Goal: Task Accomplishment & Management: Use online tool/utility

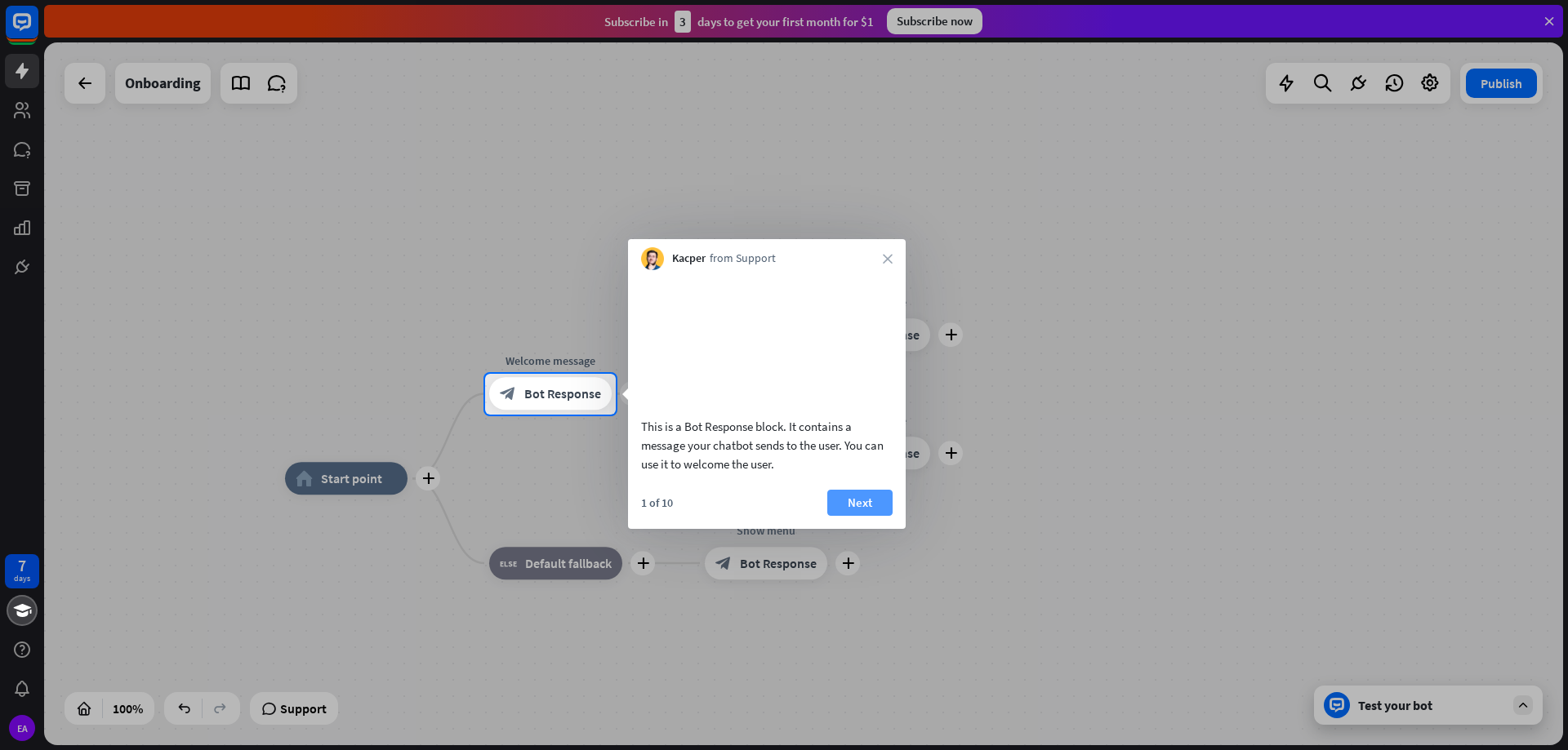
click at [856, 516] on button "Next" at bounding box center [860, 503] width 65 height 26
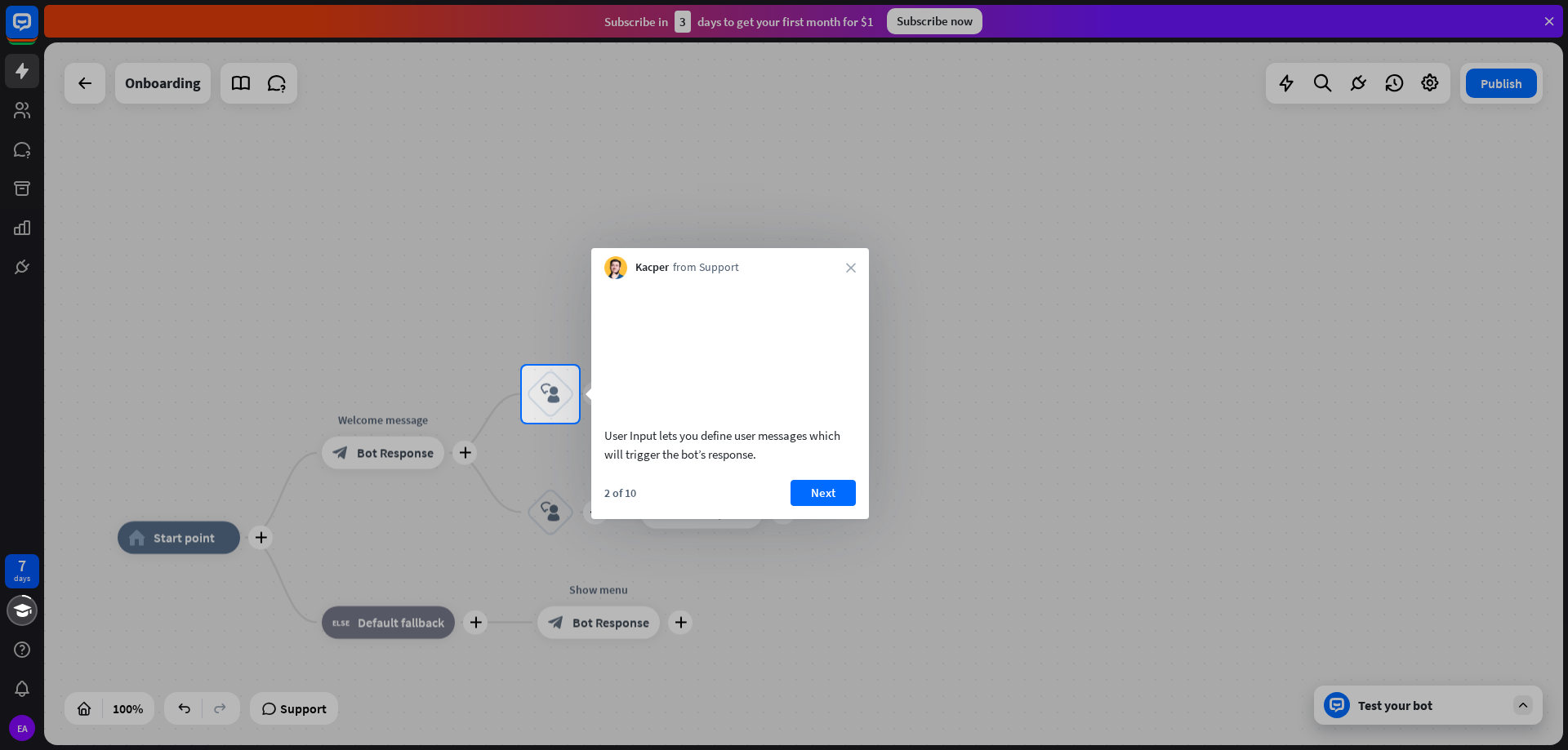
click at [857, 518] on div "2 of 10 Next" at bounding box center [730, 499] width 277 height 39
click at [844, 506] on button "Next" at bounding box center [823, 493] width 65 height 26
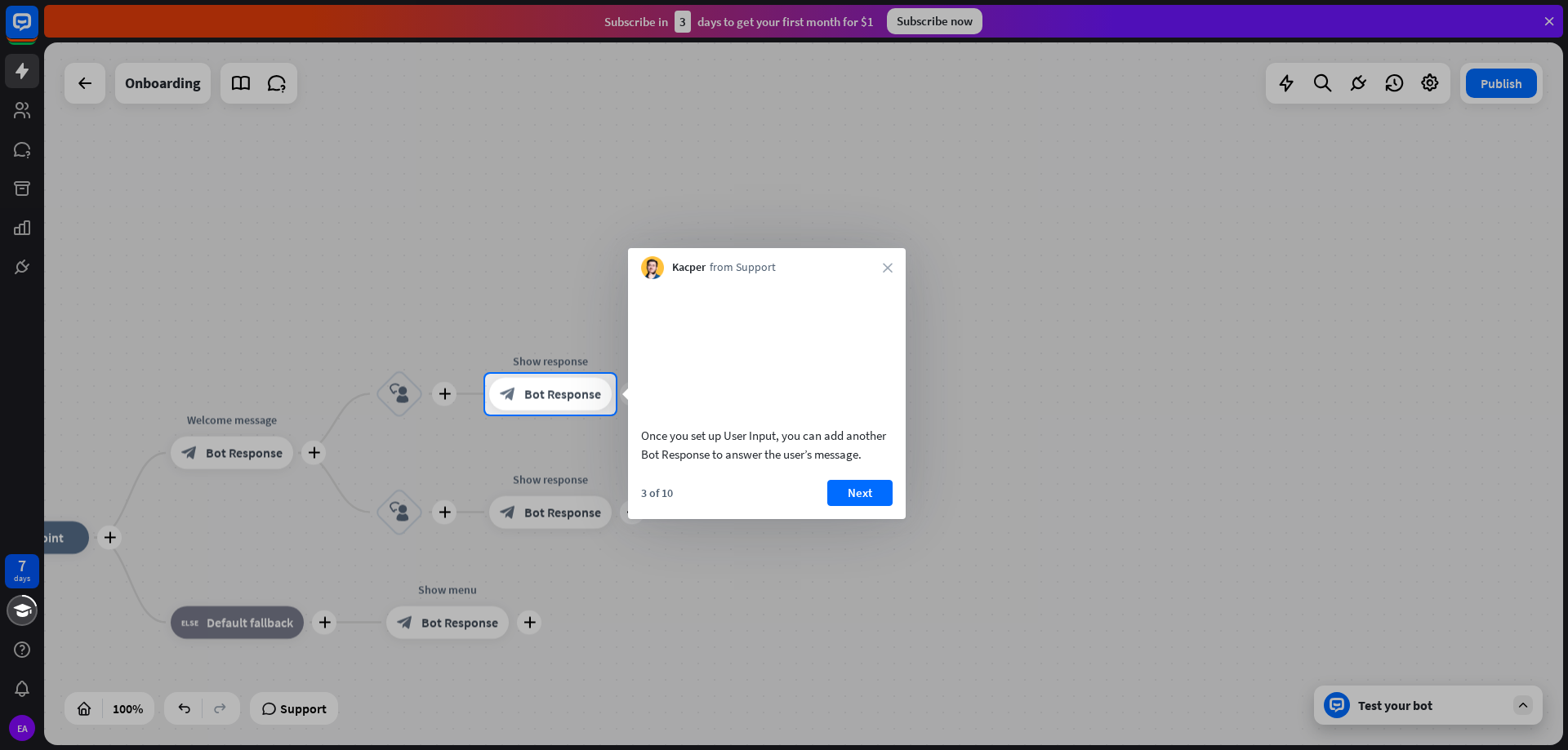
click at [844, 506] on button "Next" at bounding box center [860, 493] width 65 height 26
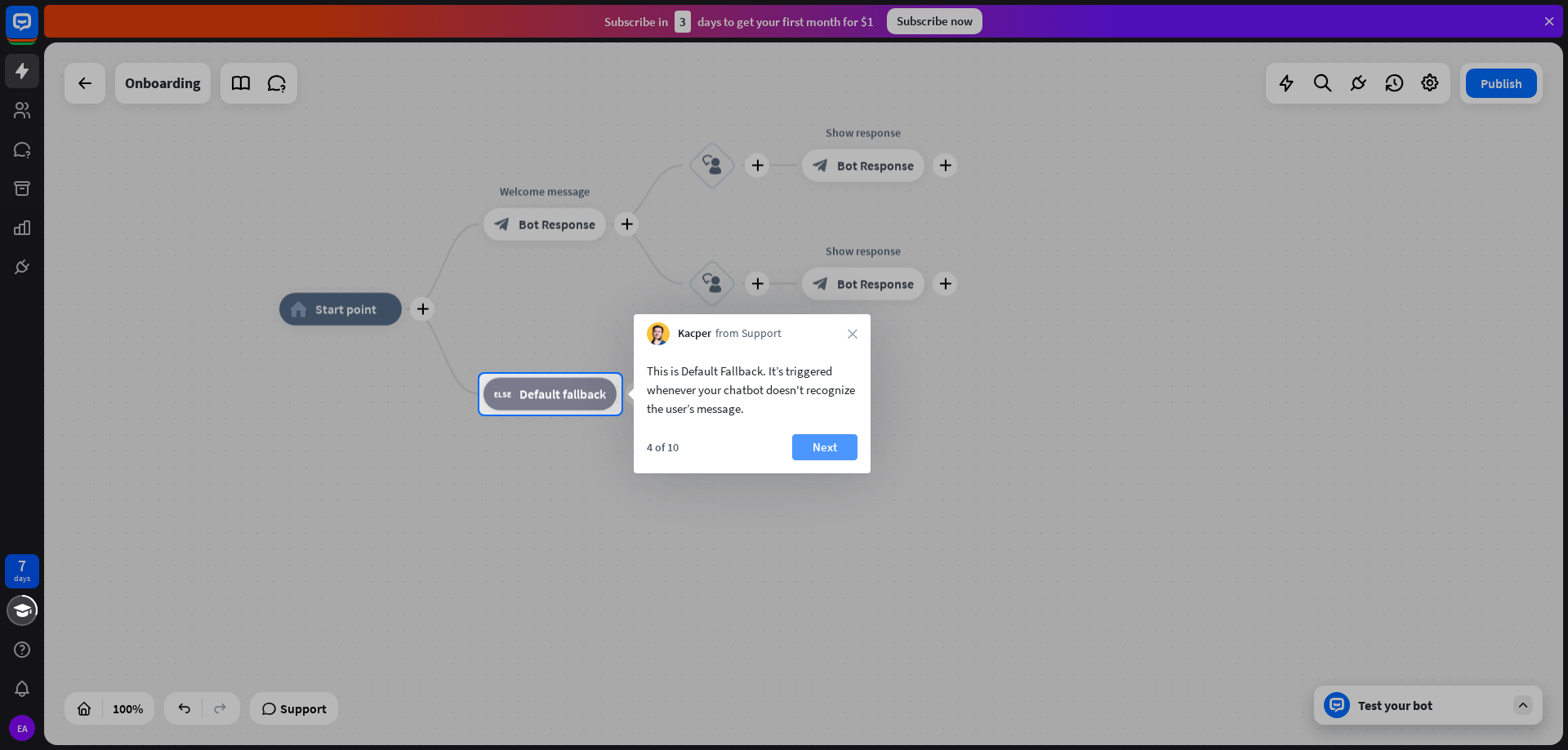
click at [821, 438] on button "Next" at bounding box center [825, 447] width 65 height 26
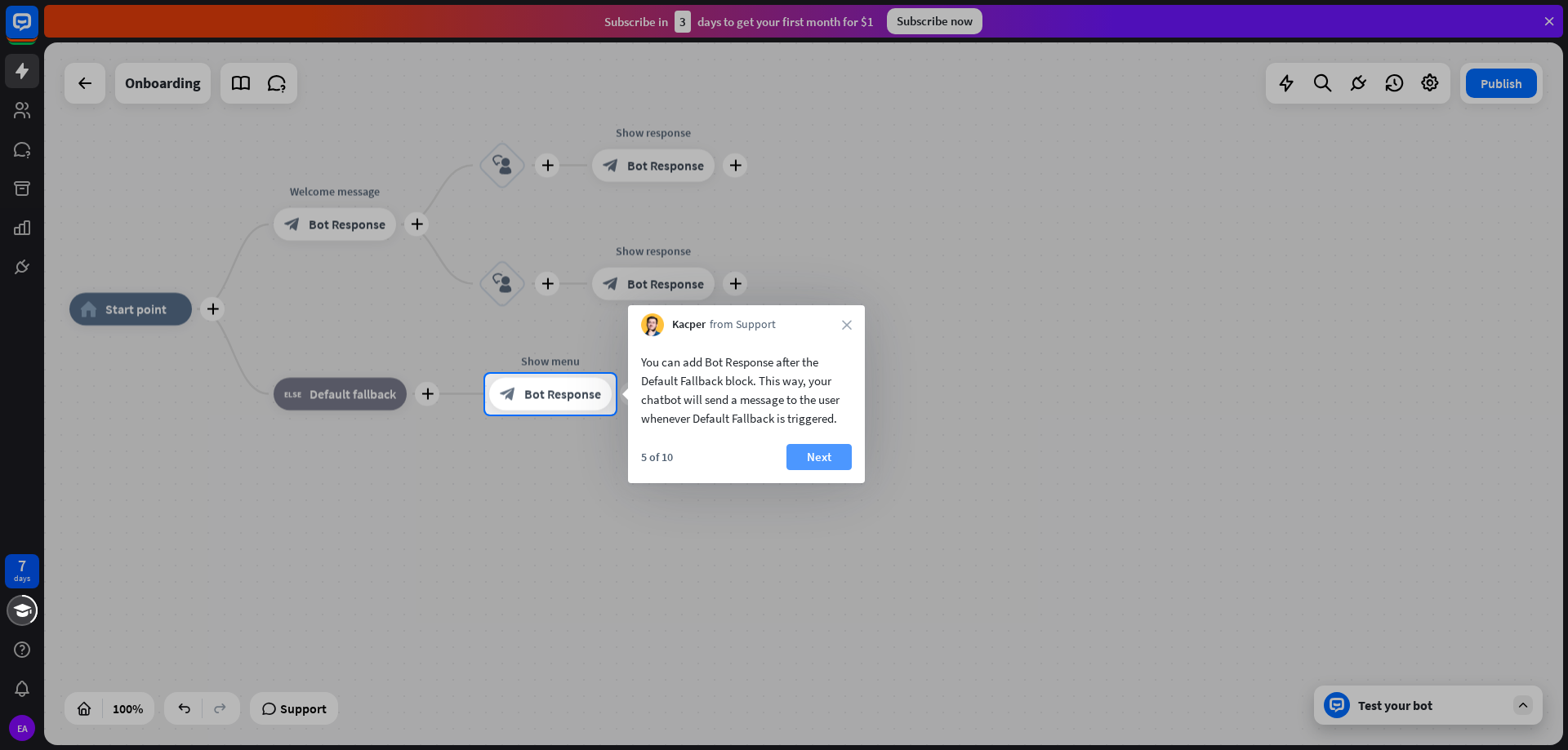
click at [824, 454] on button "Next" at bounding box center [819, 457] width 65 height 26
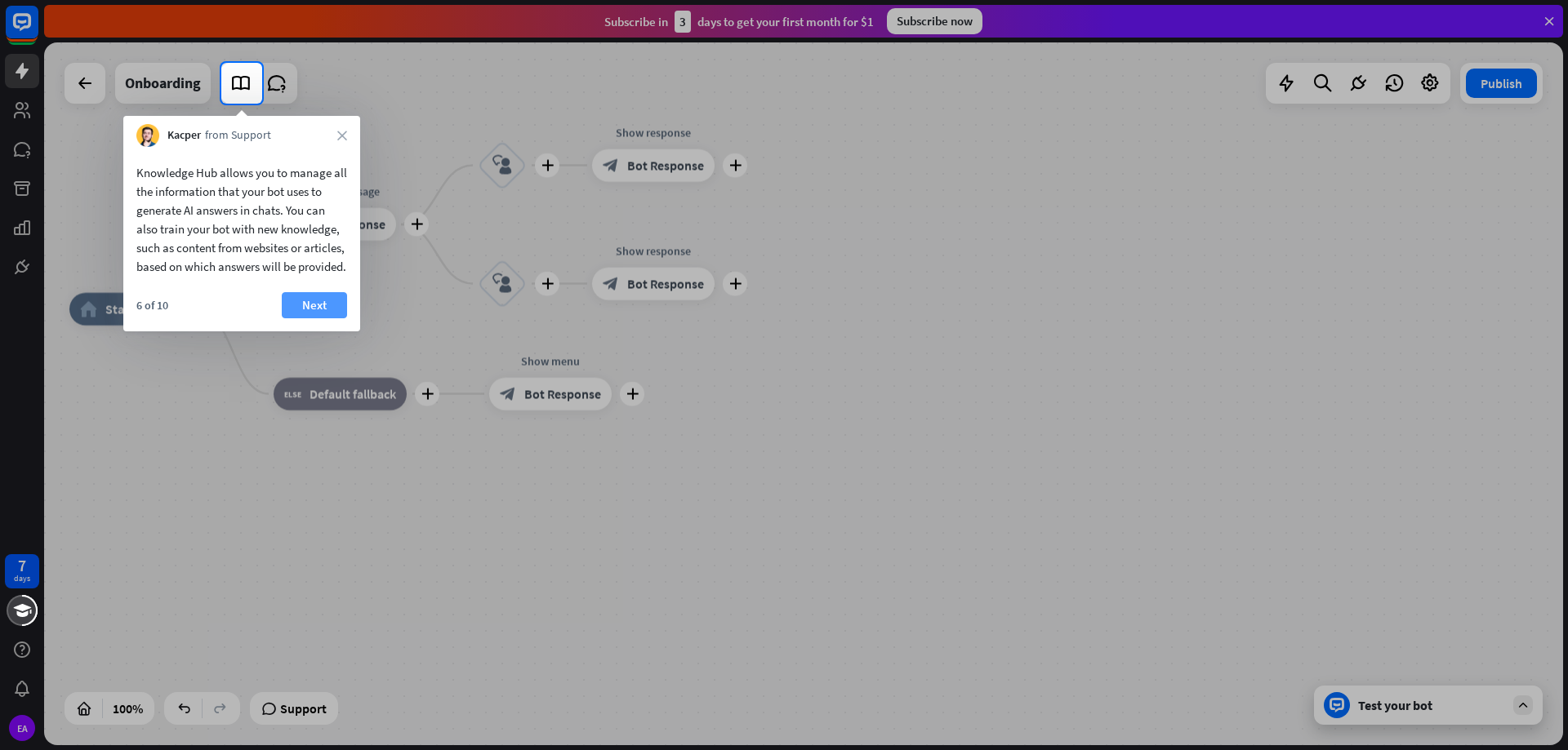
click at [306, 318] on button "Next" at bounding box center [314, 305] width 65 height 26
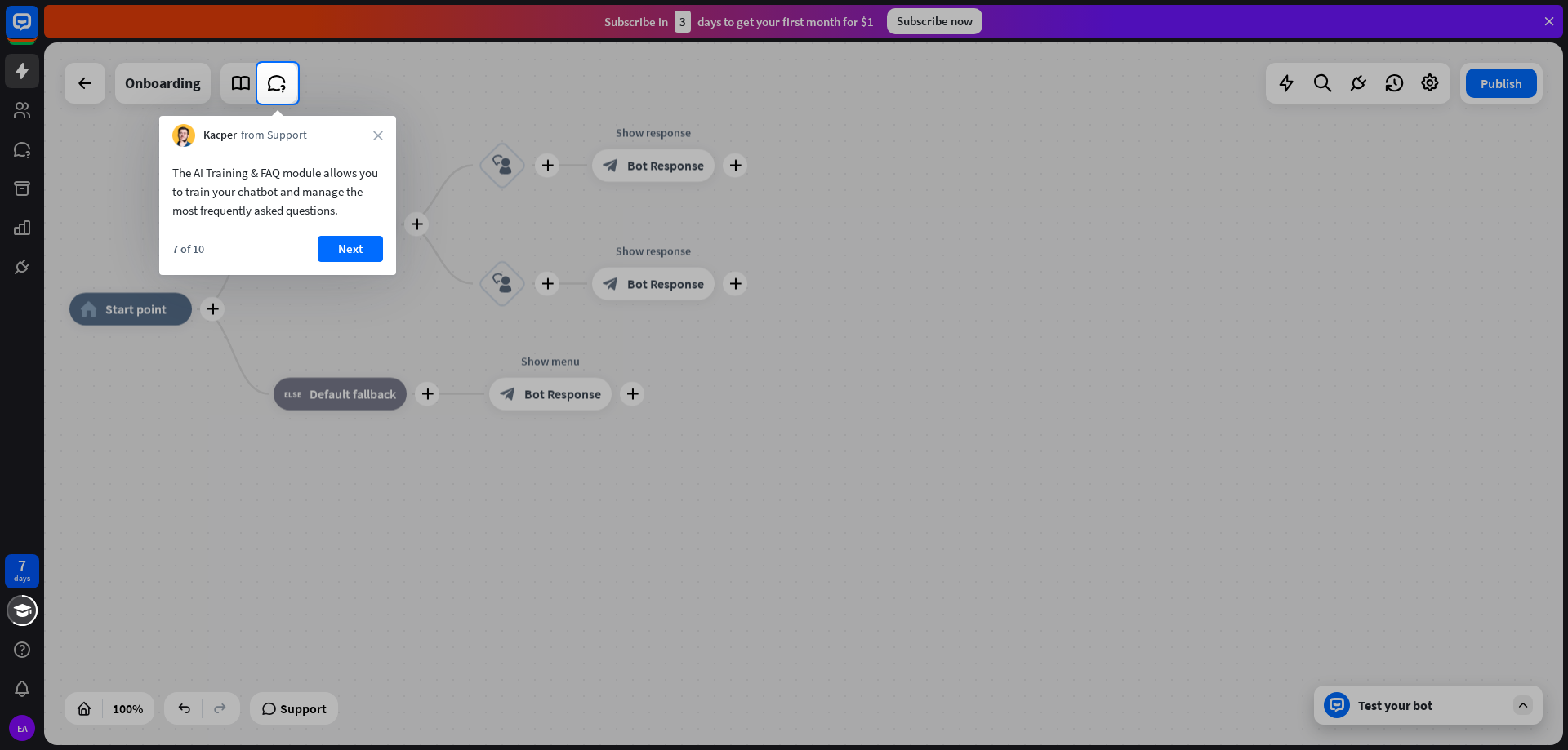
click at [344, 243] on button "Next" at bounding box center [350, 249] width 65 height 26
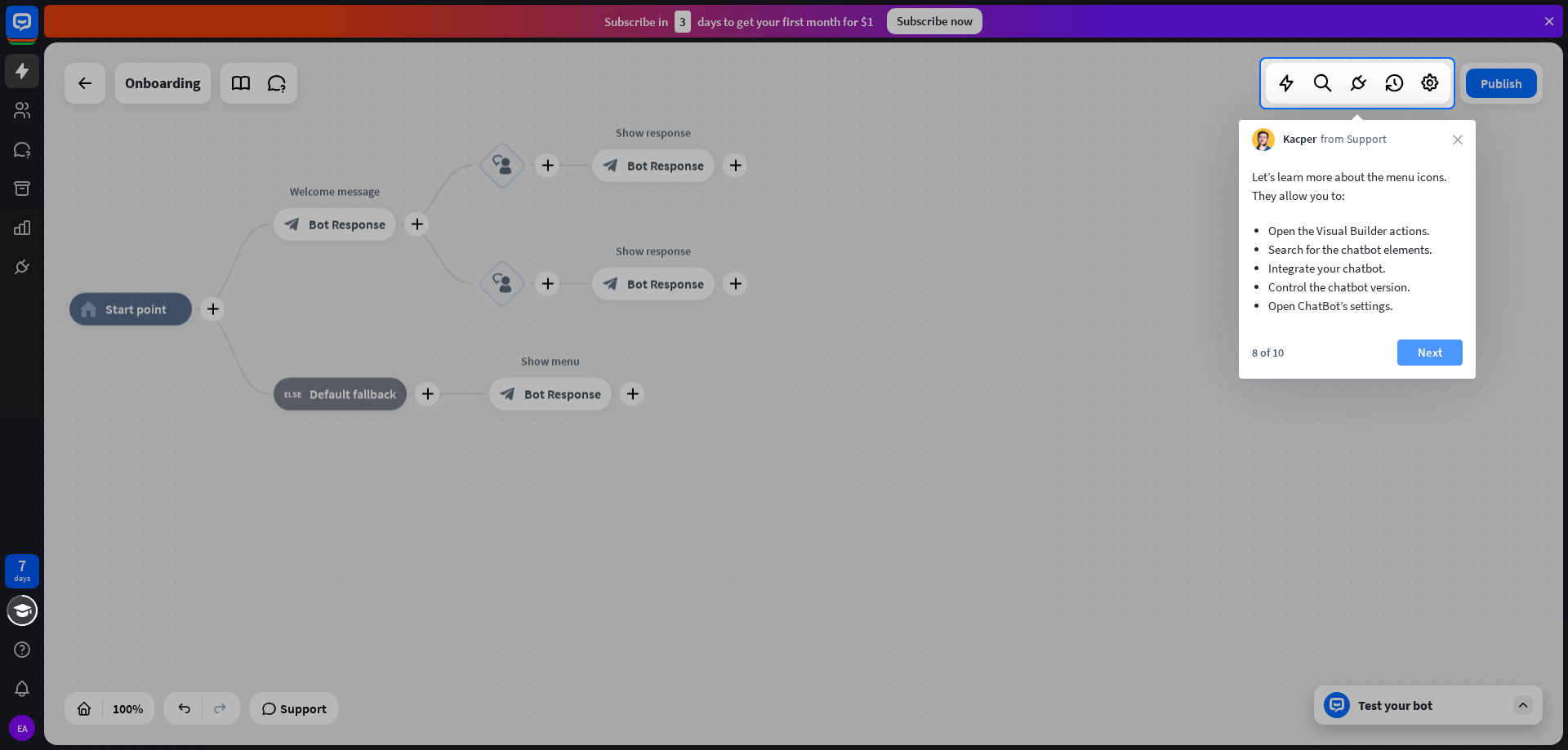
click at [1428, 352] on button "Next" at bounding box center [1430, 352] width 65 height 26
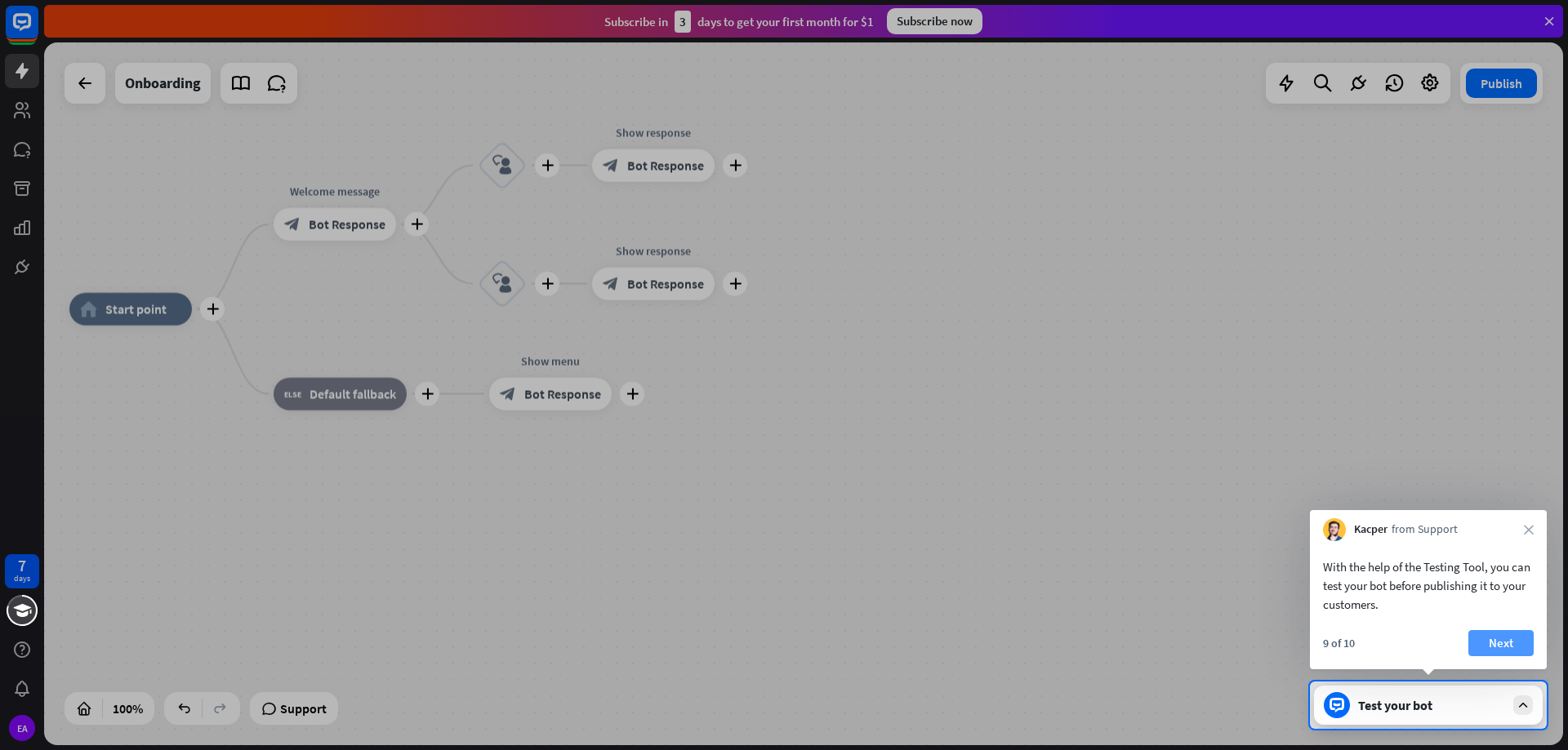
click at [1494, 643] on button "Next" at bounding box center [1501, 643] width 65 height 26
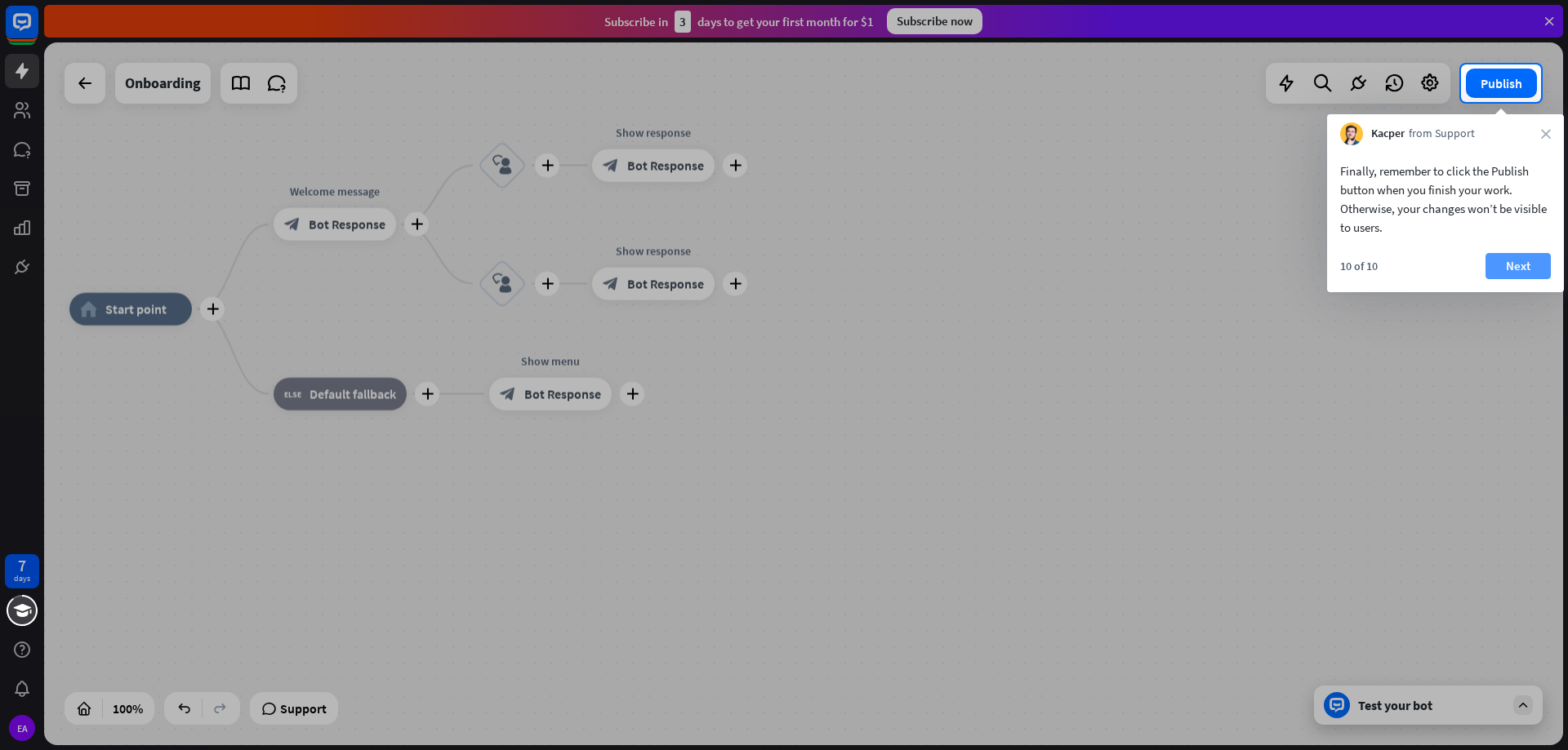
click at [1540, 256] on button "Next" at bounding box center [1518, 266] width 65 height 26
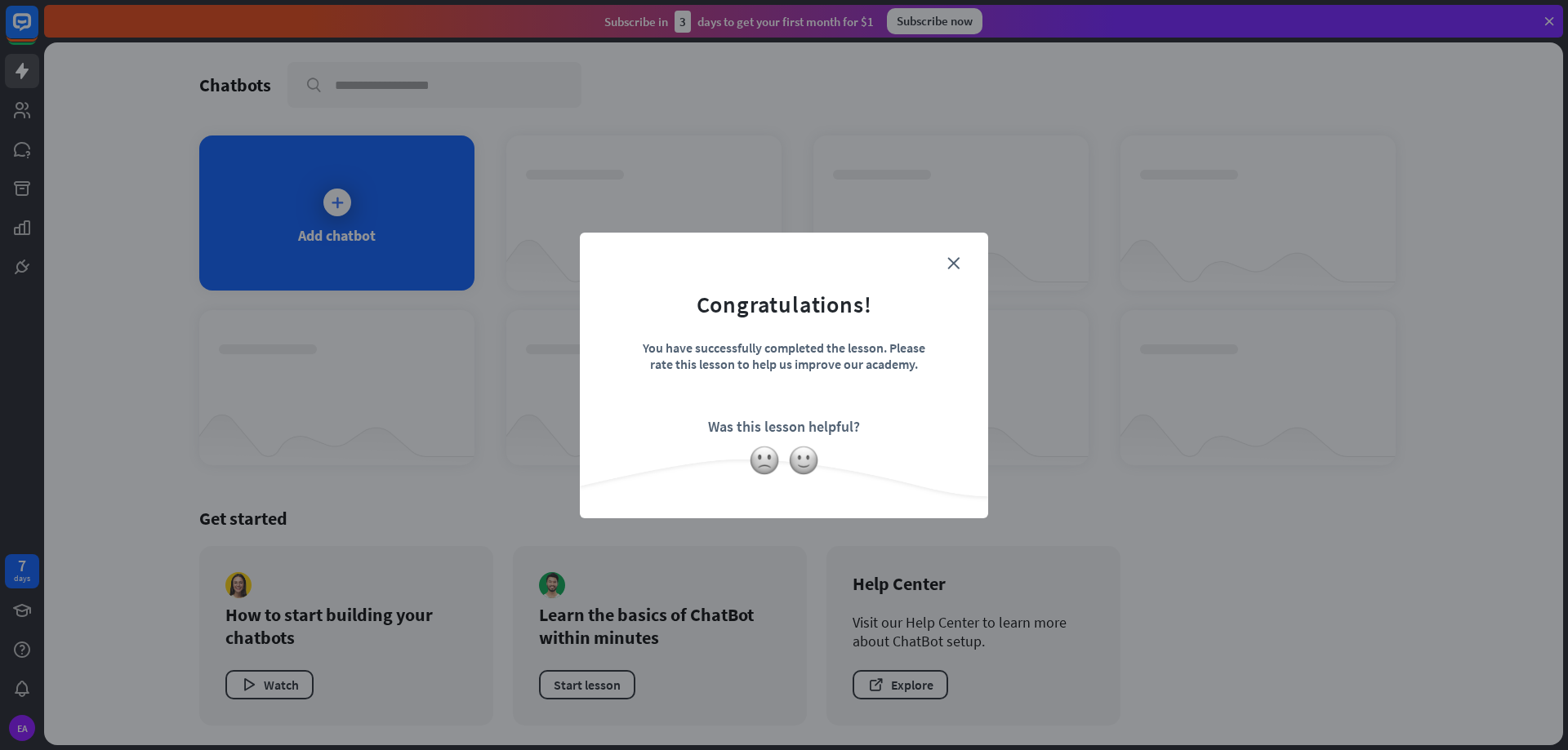
click at [786, 454] on div at bounding box center [784, 460] width 408 height 31
click at [815, 457] on img at bounding box center [803, 460] width 31 height 31
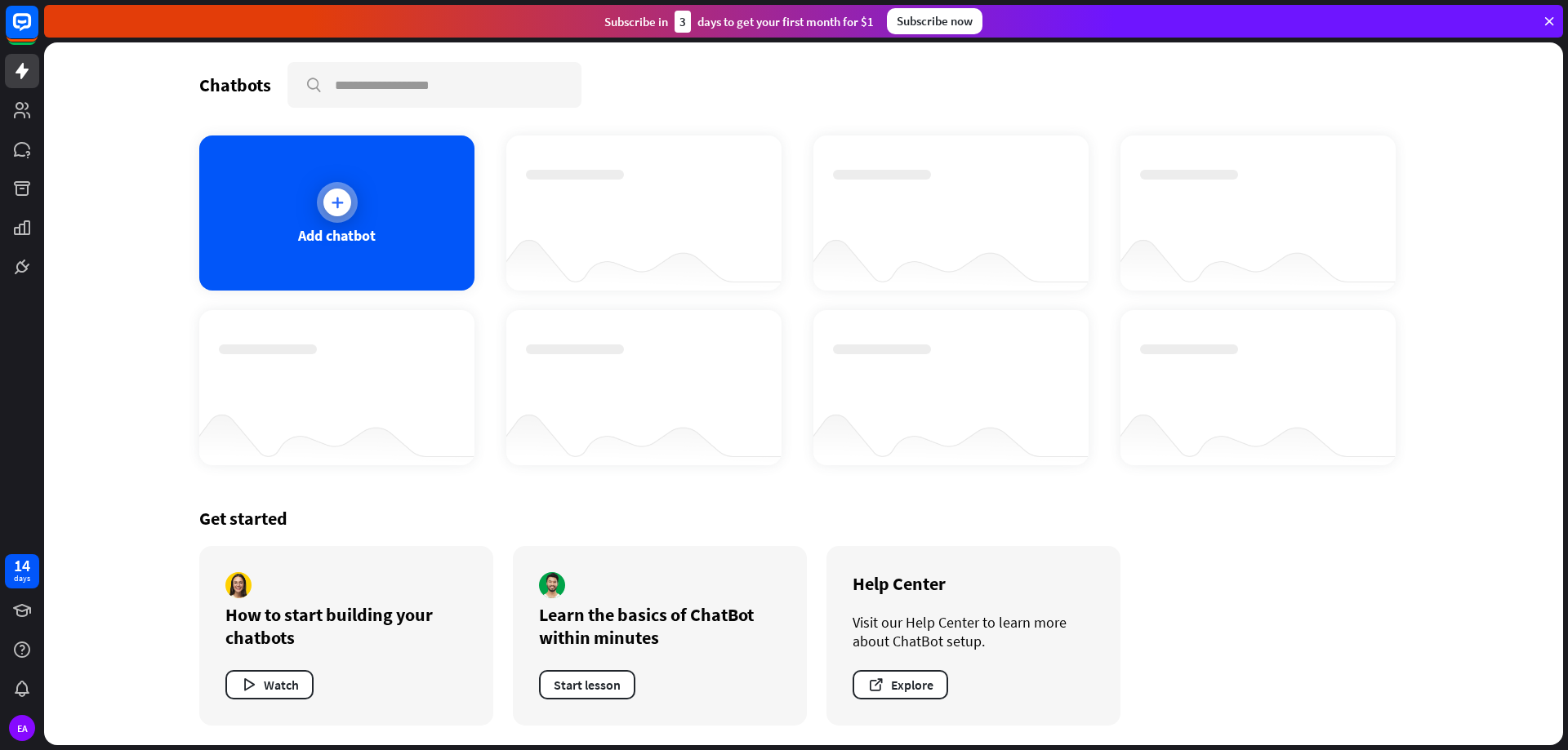
click at [367, 225] on div "Add chatbot" at bounding box center [337, 213] width 275 height 155
click at [360, 175] on div "Add chatbot" at bounding box center [337, 213] width 275 height 155
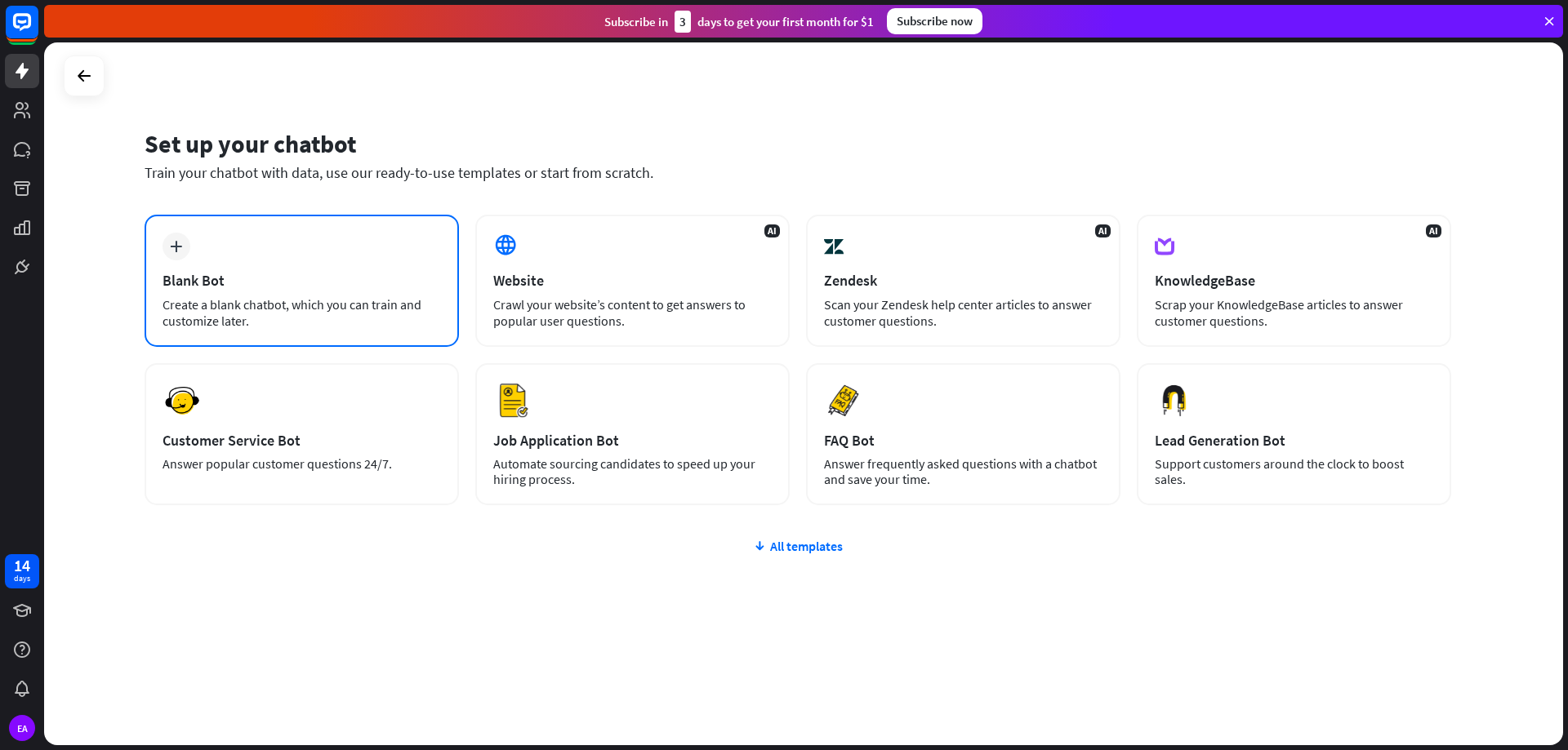
click at [315, 303] on div "Create a blank chatbot, which you can train and customize later." at bounding box center [302, 312] width 278 height 33
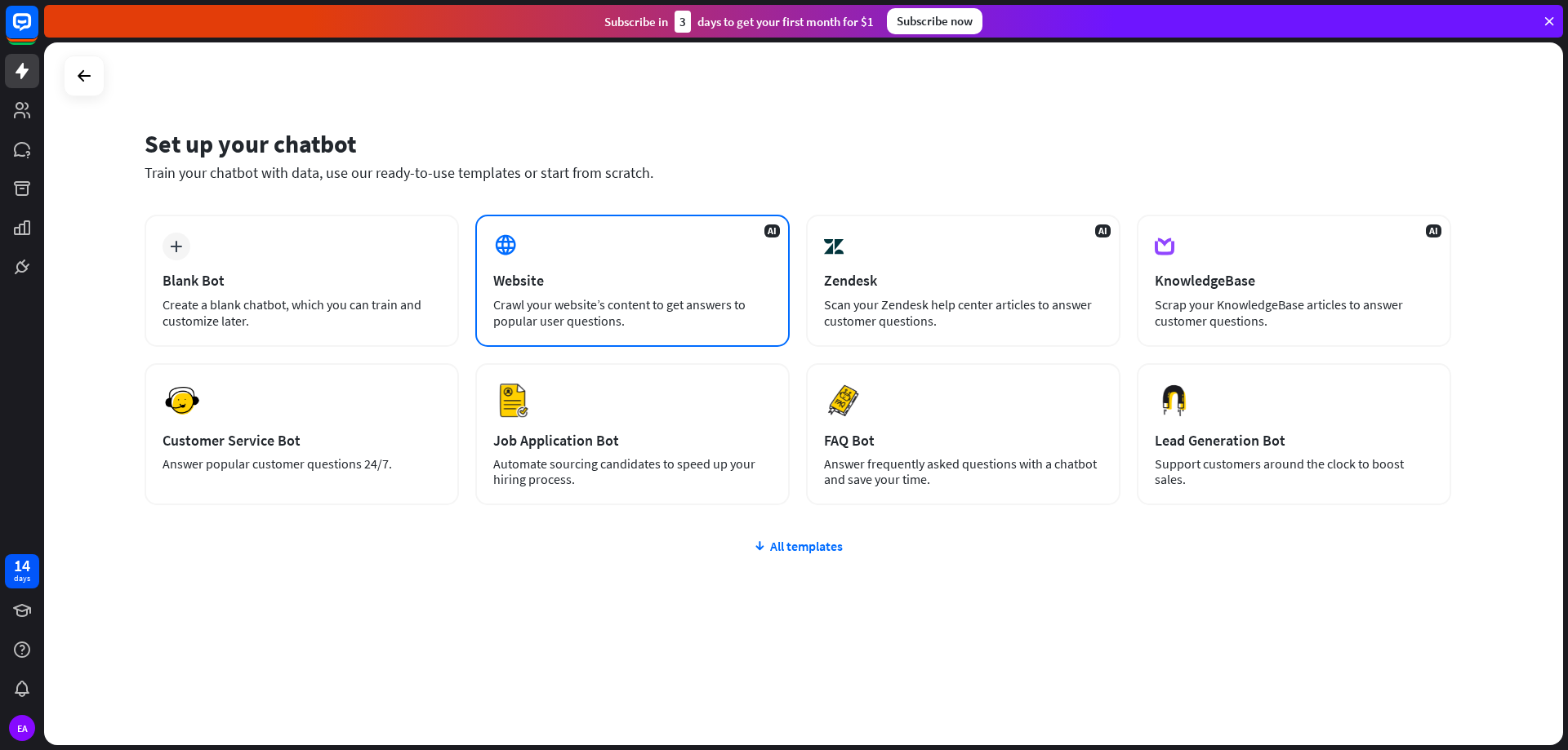
click at [535, 272] on div "Website" at bounding box center [632, 281] width 278 height 18
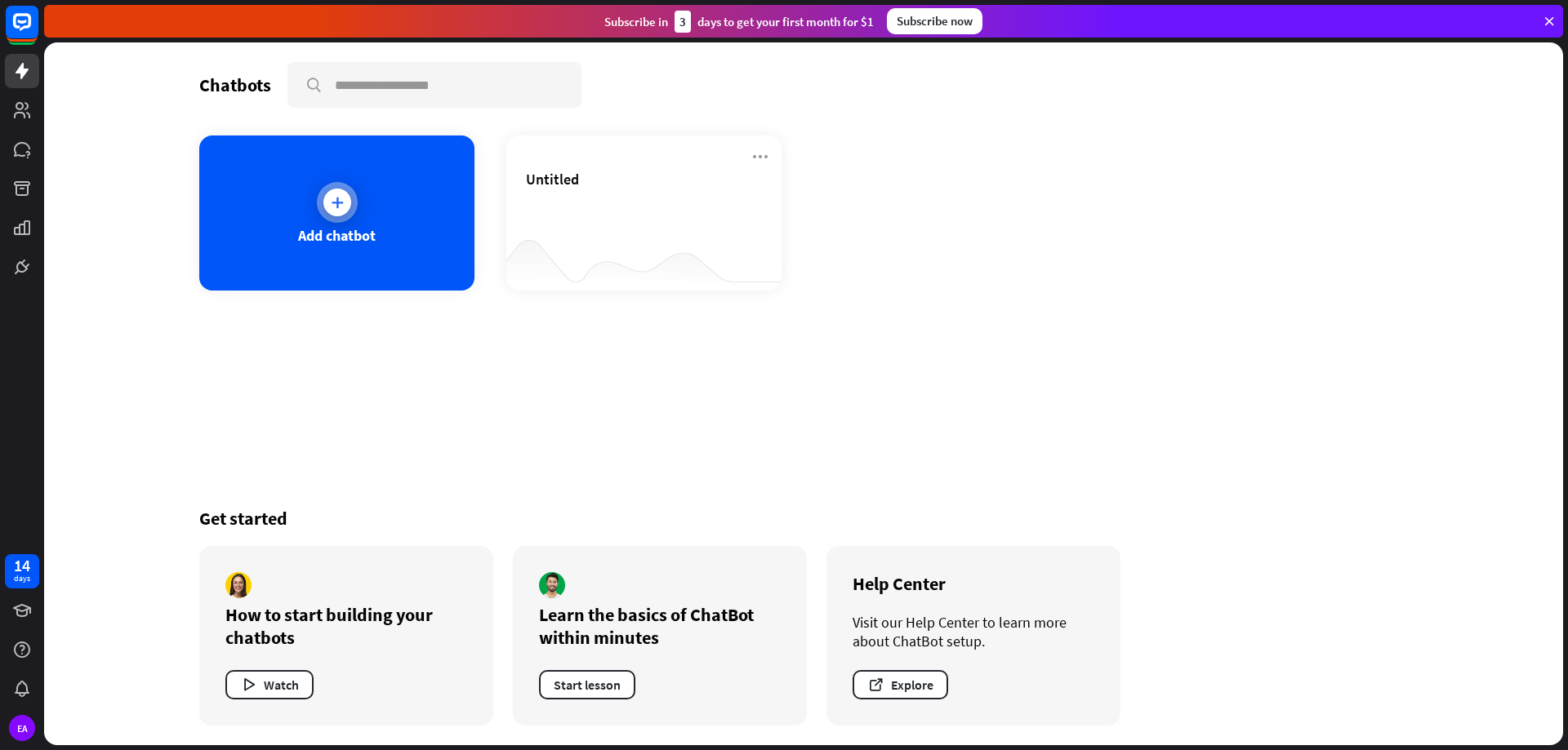
click at [307, 176] on div "Add chatbot" at bounding box center [337, 213] width 275 height 155
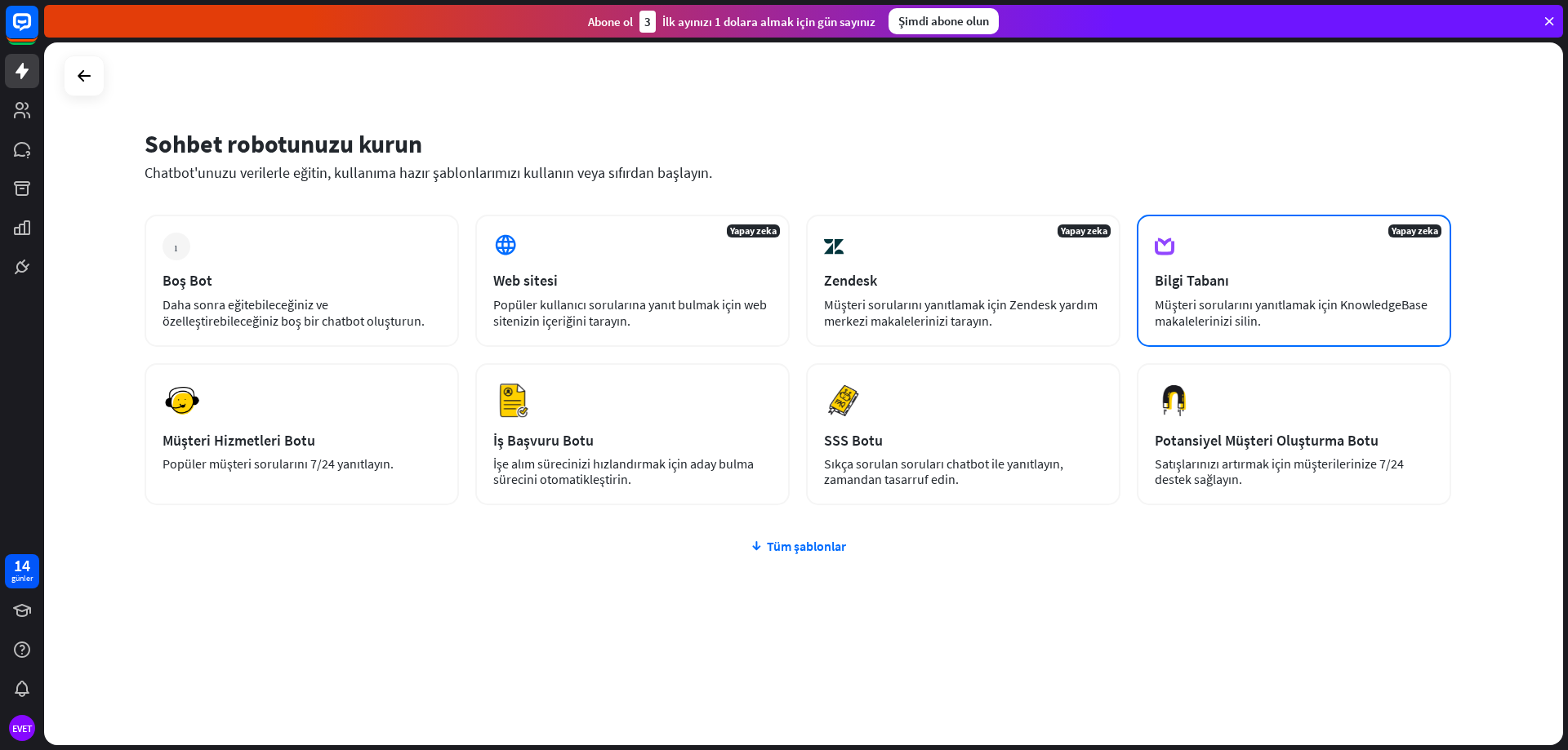
click at [1210, 307] on font "Müşteri sorularını yanıtlamak için KnowledgeBase makalelerinizi silin." at bounding box center [1291, 312] width 273 height 33
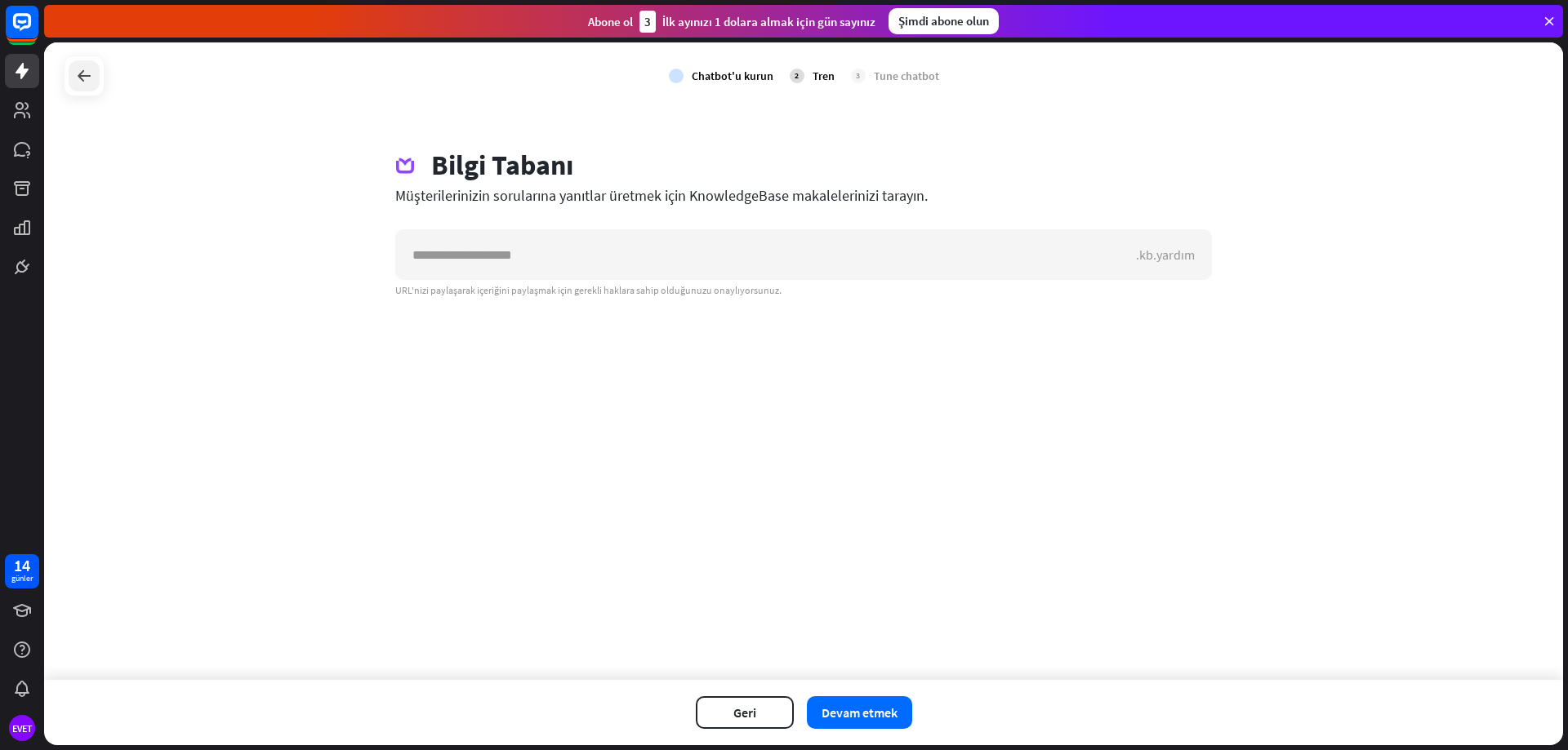
click at [74, 68] on icon at bounding box center [84, 75] width 19 height 19
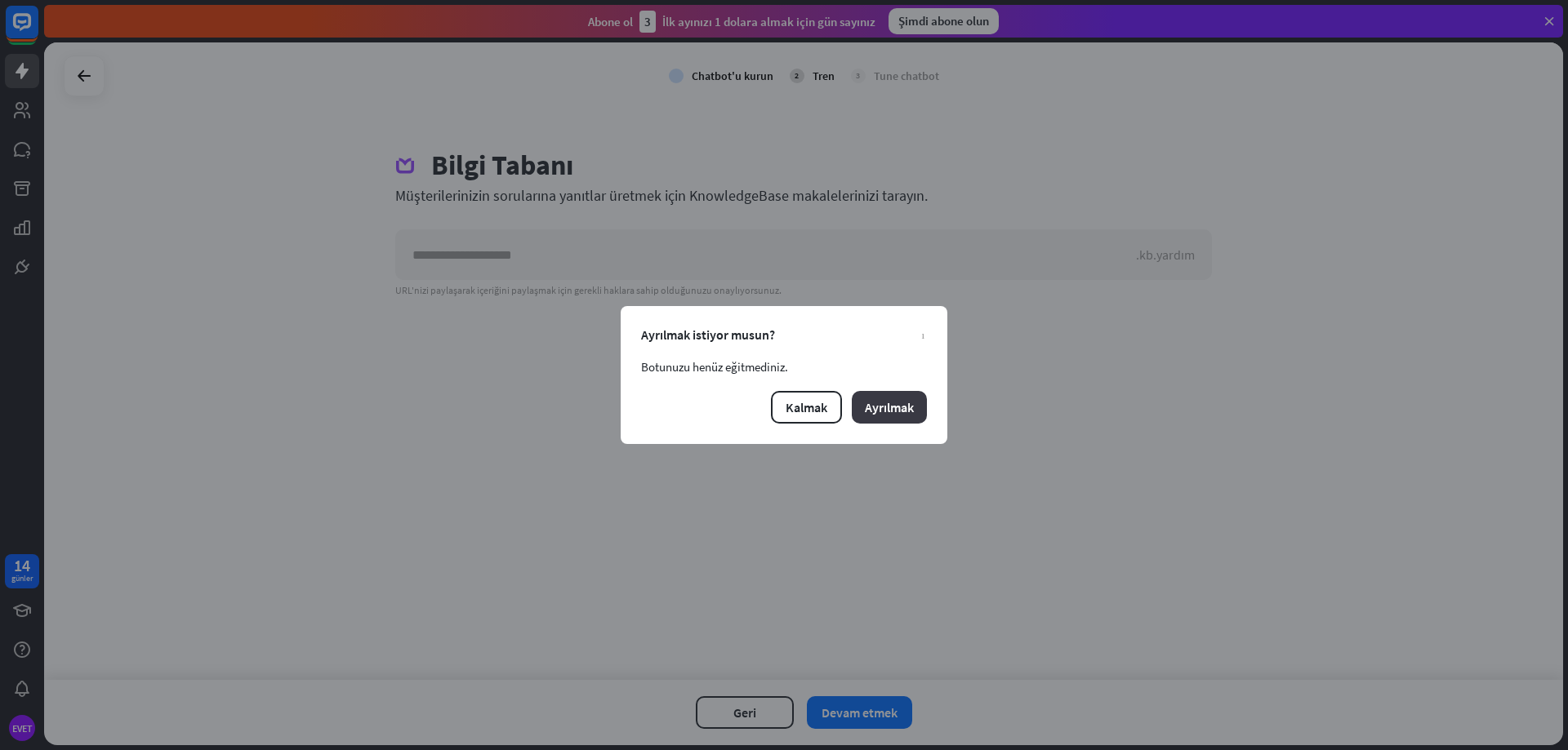
click at [865, 408] on font "Ayrılmak" at bounding box center [889, 408] width 49 height 17
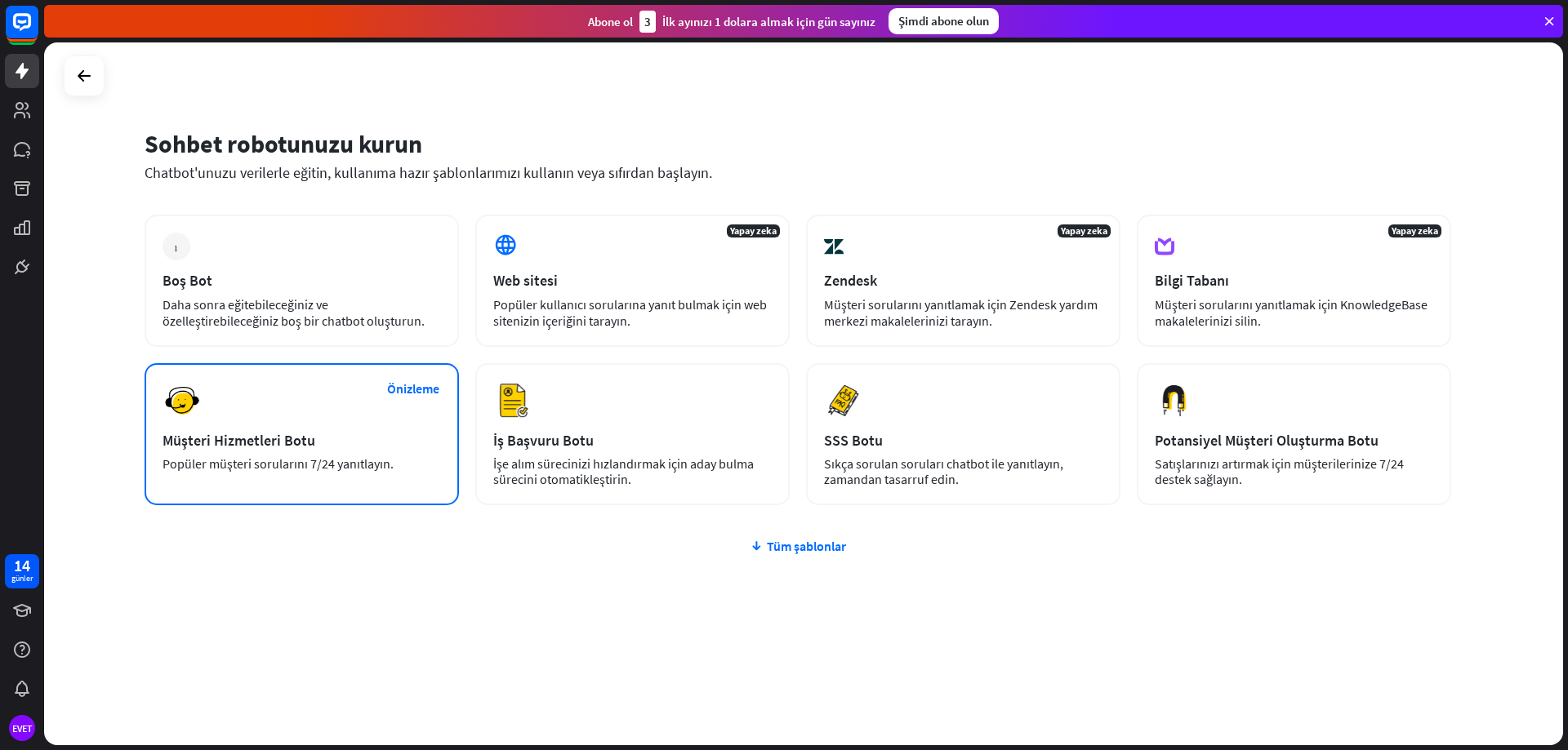
click at [305, 410] on div "Önizleme Müşteri Hizmetleri Botu Popüler müşteri sorularını 7/24 yanıtlayın." at bounding box center [302, 434] width 314 height 142
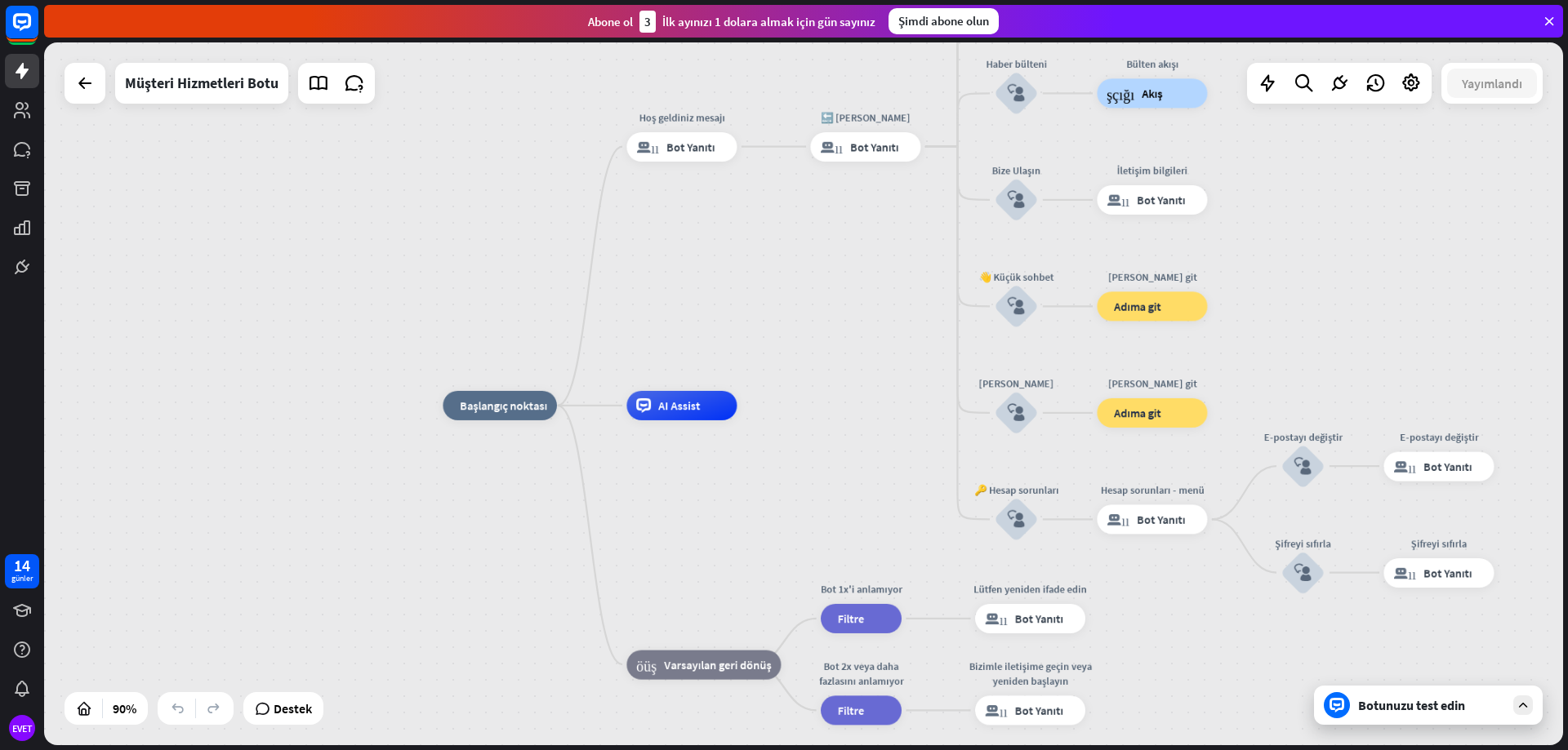
click at [1518, 705] on icon at bounding box center [1523, 706] width 15 height 15
